Goal: Information Seeking & Learning: Learn about a topic

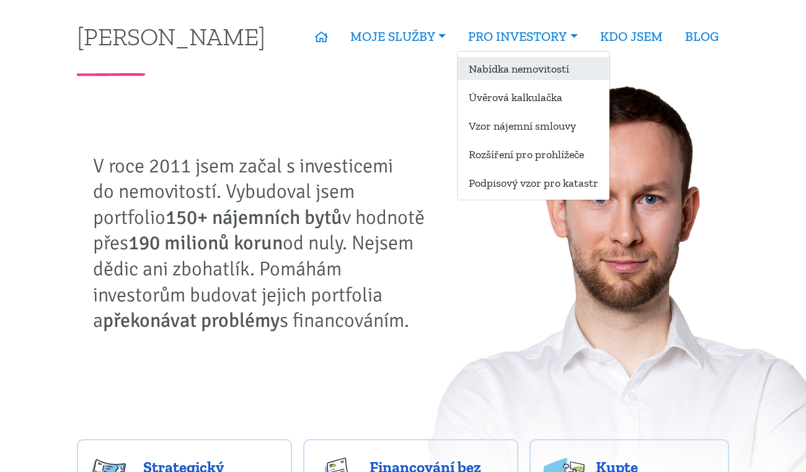
click at [534, 76] on link "Nabídka nemovitostí" at bounding box center [533, 68] width 152 height 23
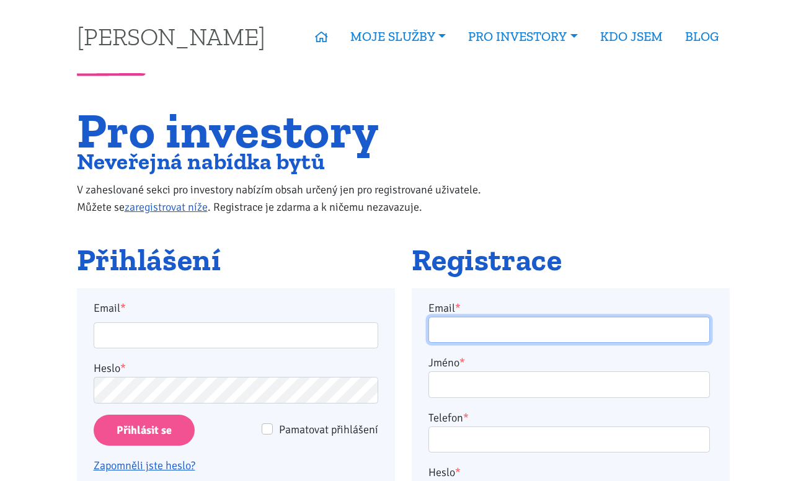
type input "[PERSON_NAME][EMAIL_ADDRESS][PERSON_NAME][DOMAIN_NAME]"
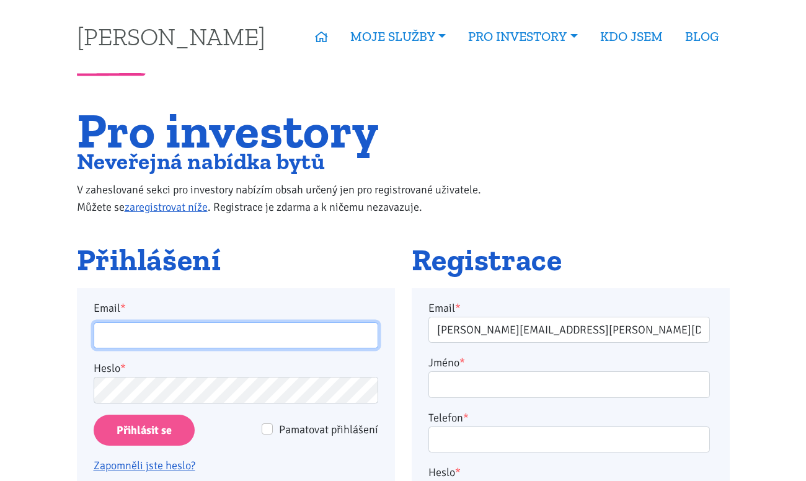
type input "[PERSON_NAME][EMAIL_ADDRESS][PERSON_NAME][DOMAIN_NAME]"
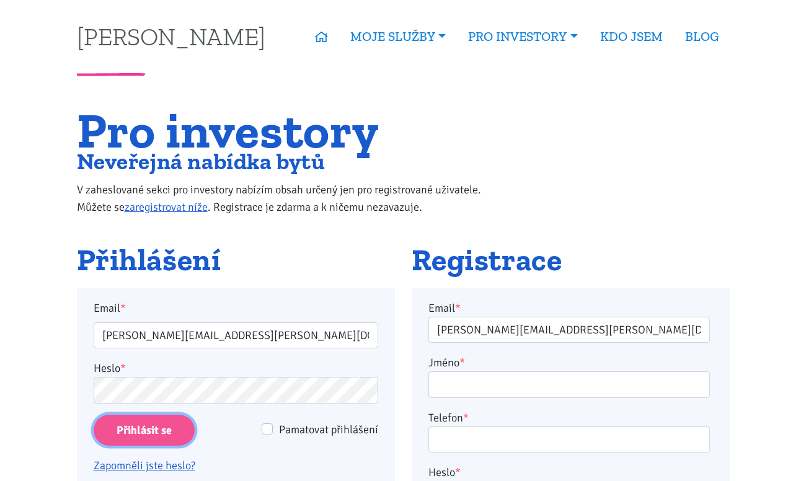
click at [167, 434] on input "Přihlásit se" at bounding box center [144, 431] width 101 height 32
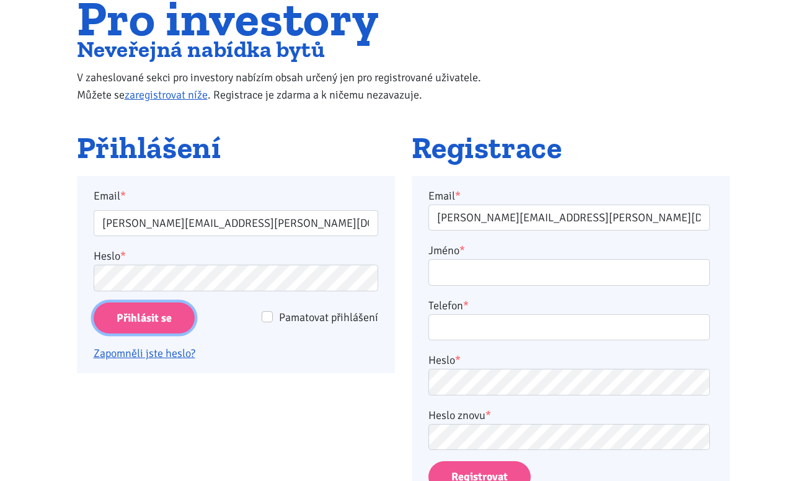
scroll to position [248, 0]
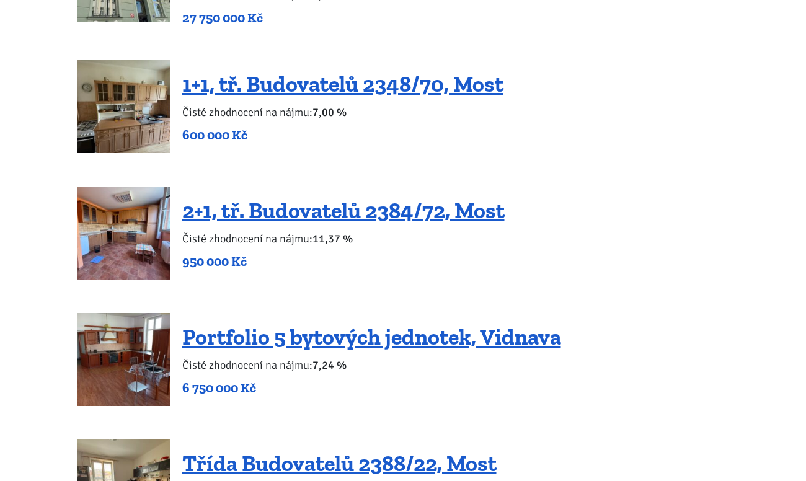
scroll to position [2293, 0]
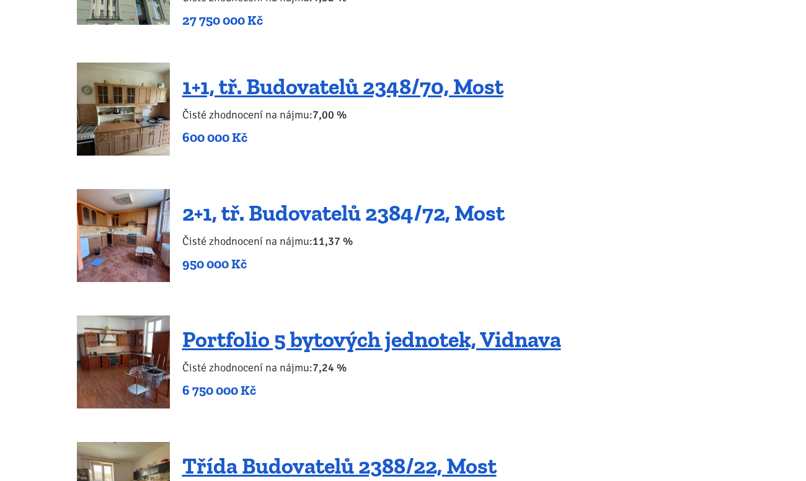
click at [289, 200] on link "2+1, tř. Budovatelů 2384/72, Most" at bounding box center [343, 213] width 322 height 27
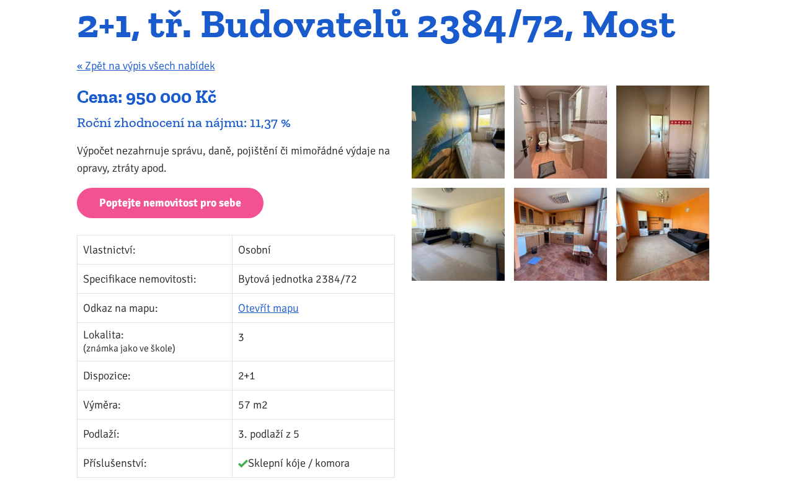
scroll to position [124, 0]
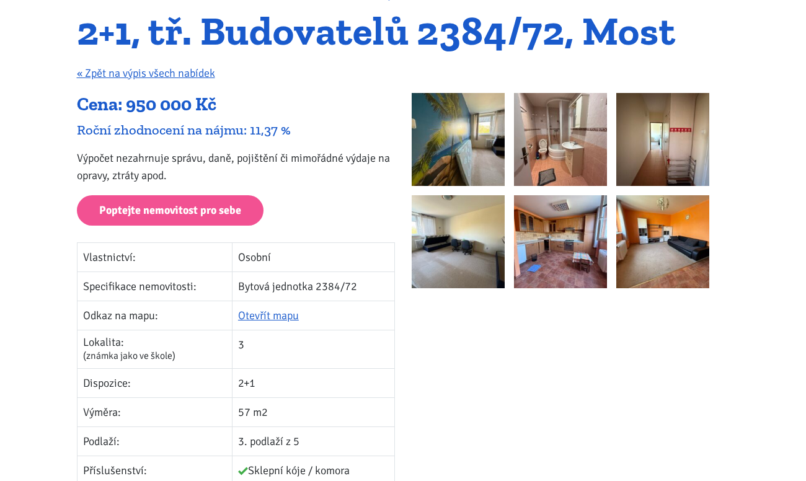
click at [469, 159] on img at bounding box center [458, 139] width 93 height 93
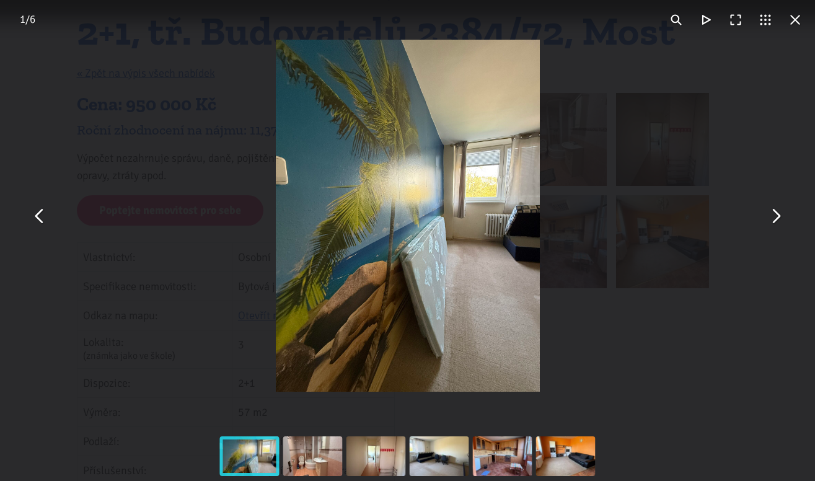
click at [775, 221] on button "You can close this modal content with the ESC key" at bounding box center [776, 216] width 30 height 30
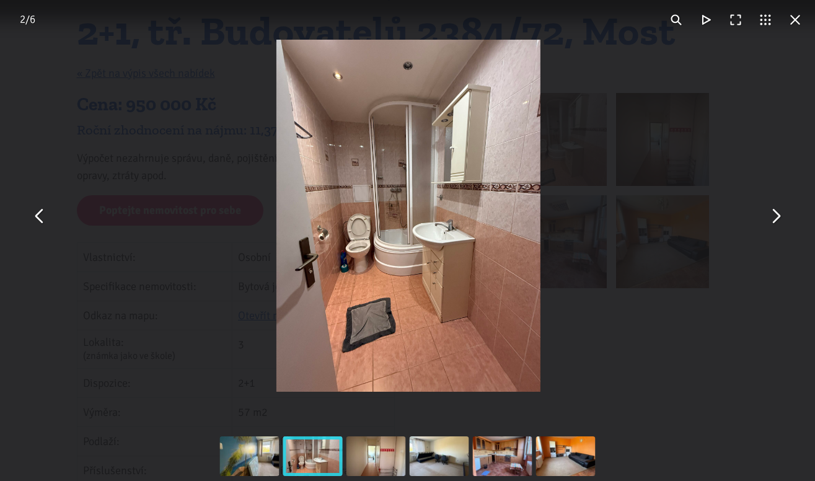
click at [775, 221] on button "You can close this modal content with the ESC key" at bounding box center [776, 216] width 30 height 30
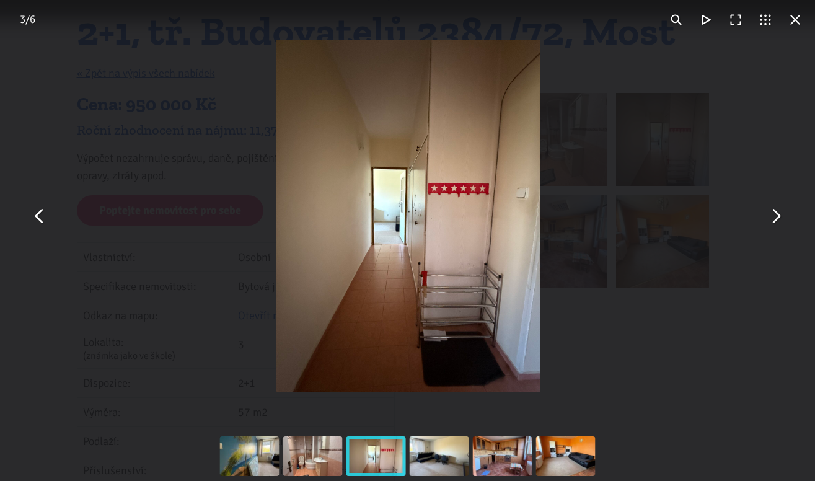
click at [775, 221] on button "You can close this modal content with the ESC key" at bounding box center [776, 216] width 30 height 30
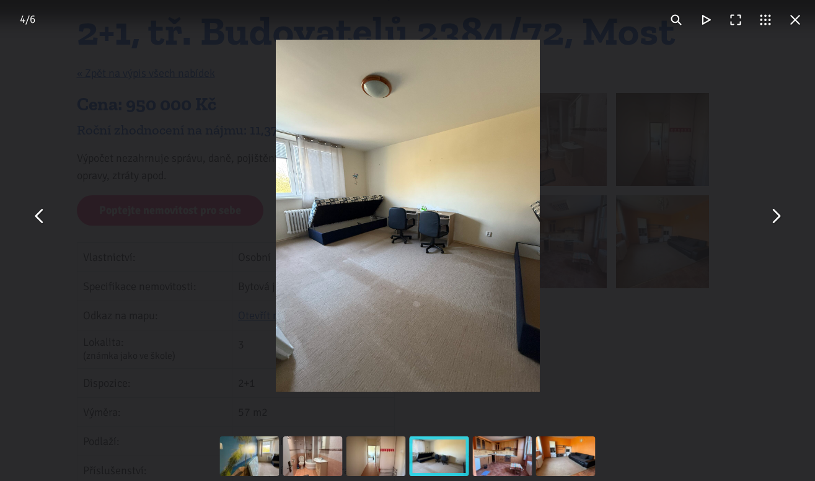
click at [775, 221] on button "You can close this modal content with the ESC key" at bounding box center [776, 216] width 30 height 30
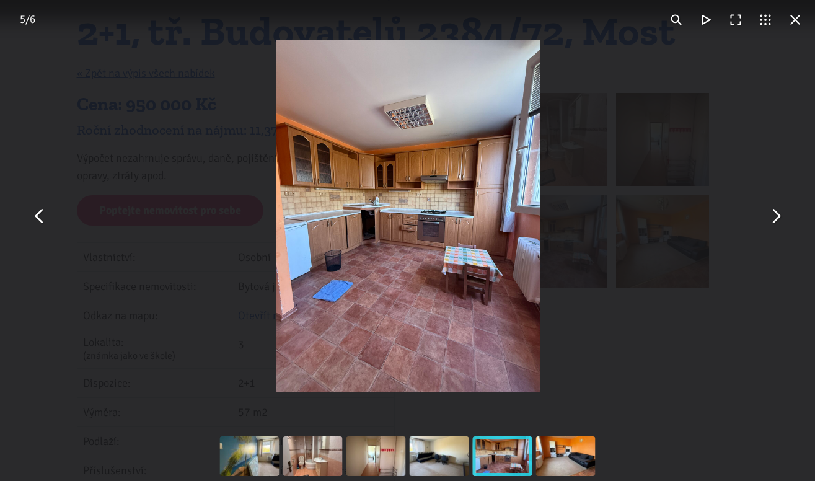
click at [775, 221] on button "You can close this modal content with the ESC key" at bounding box center [776, 216] width 30 height 30
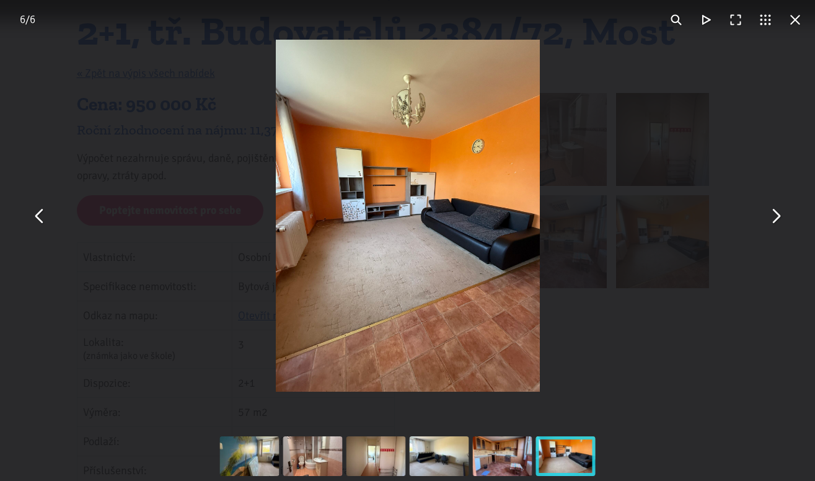
click at [775, 221] on button "You can close this modal content with the ESC key" at bounding box center [776, 216] width 30 height 30
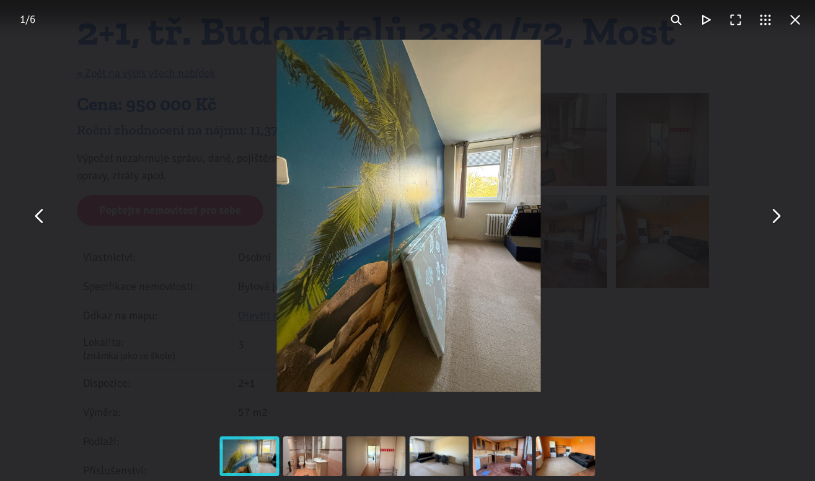
click at [775, 221] on button "You can close this modal content with the ESC key" at bounding box center [776, 216] width 30 height 30
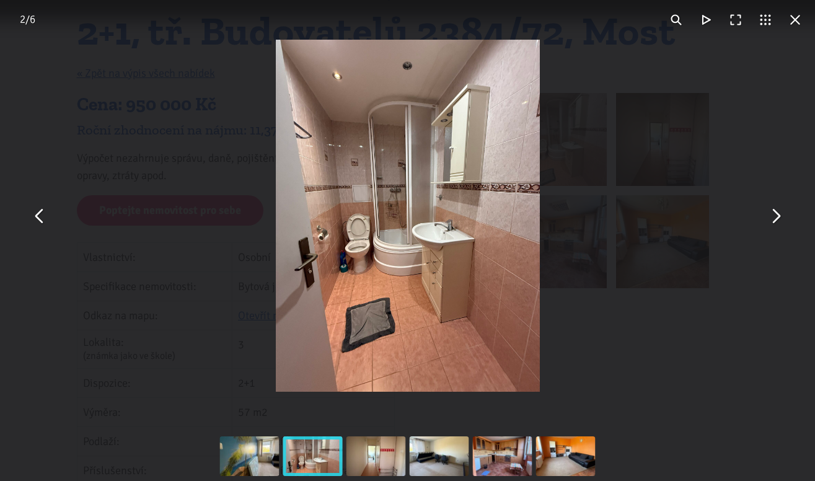
click at [798, 25] on button "You can close this modal content with the ESC key" at bounding box center [795, 20] width 30 height 30
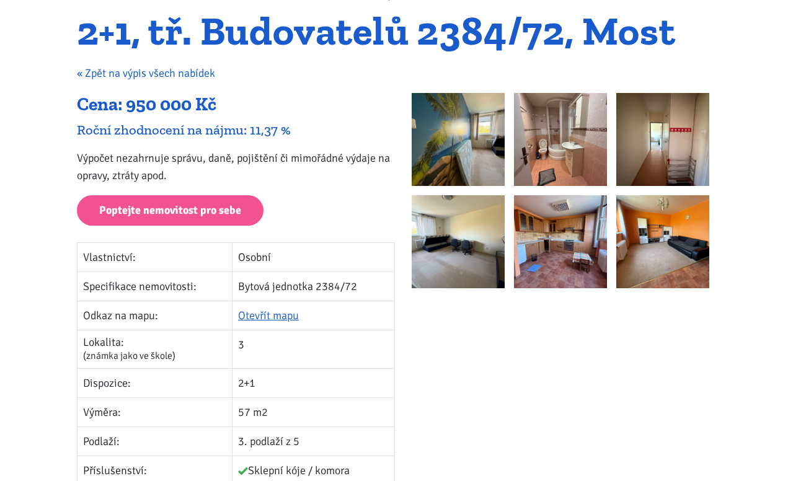
click at [185, 74] on link "« Zpět na výpis všech nabídek" at bounding box center [146, 73] width 138 height 14
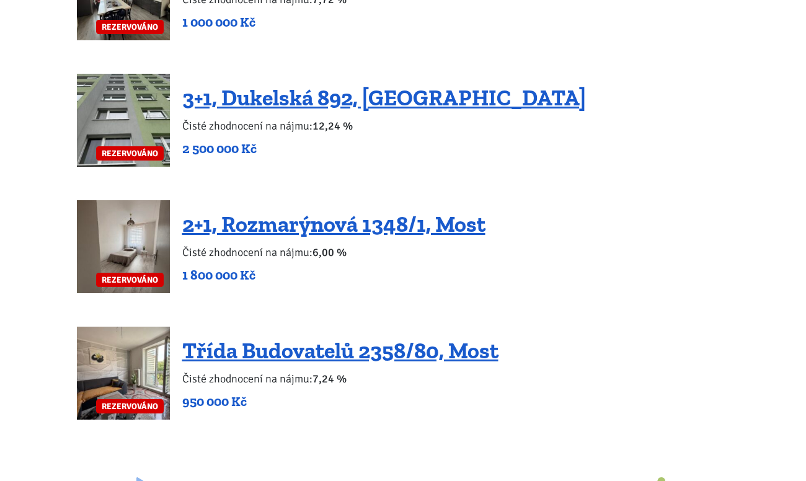
scroll to position [2789, 0]
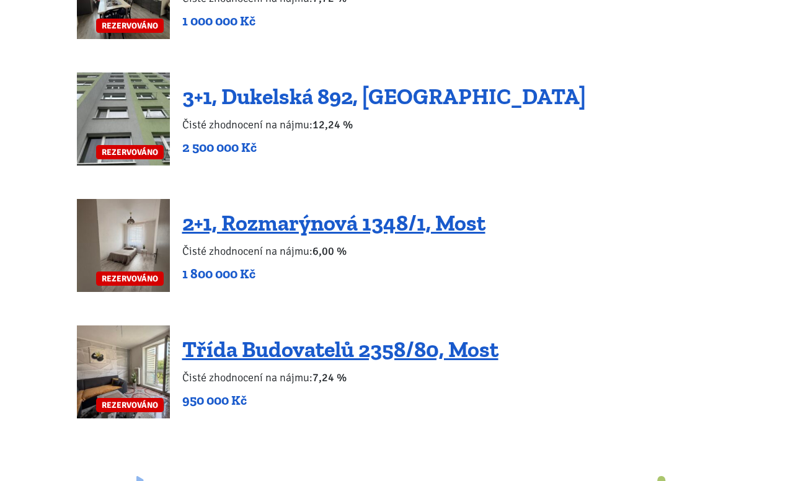
click at [365, 83] on link "3+1, Dukelská 892, Podbořany" at bounding box center [383, 96] width 403 height 27
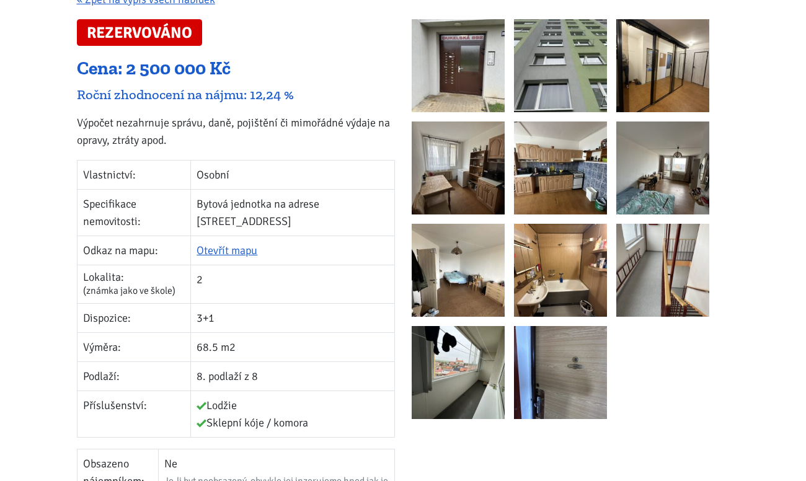
scroll to position [248, 0]
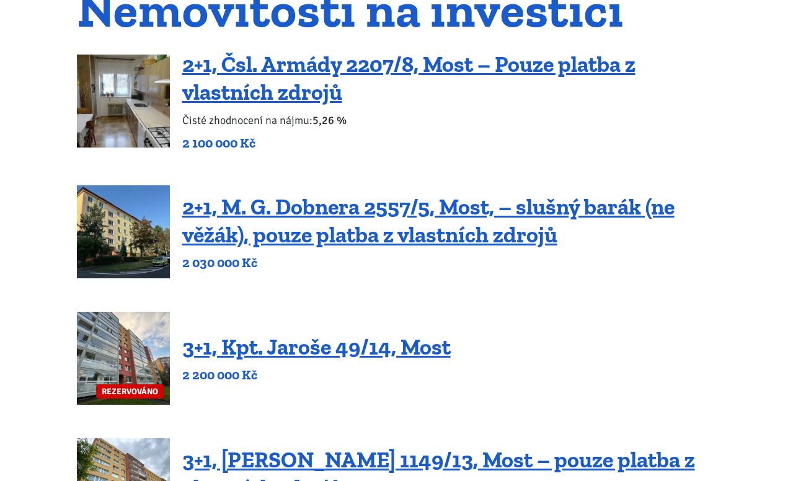
scroll to position [124, 0]
